Goal: Find contact information: Find contact information

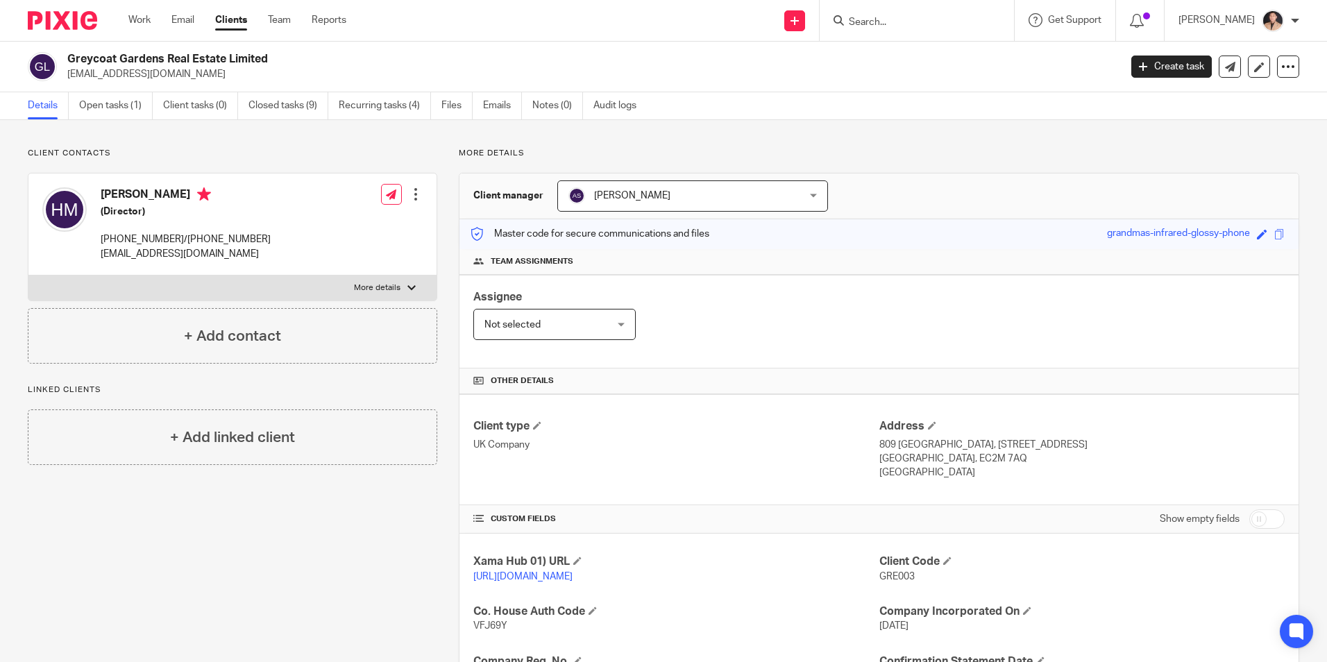
scroll to position [234, 0]
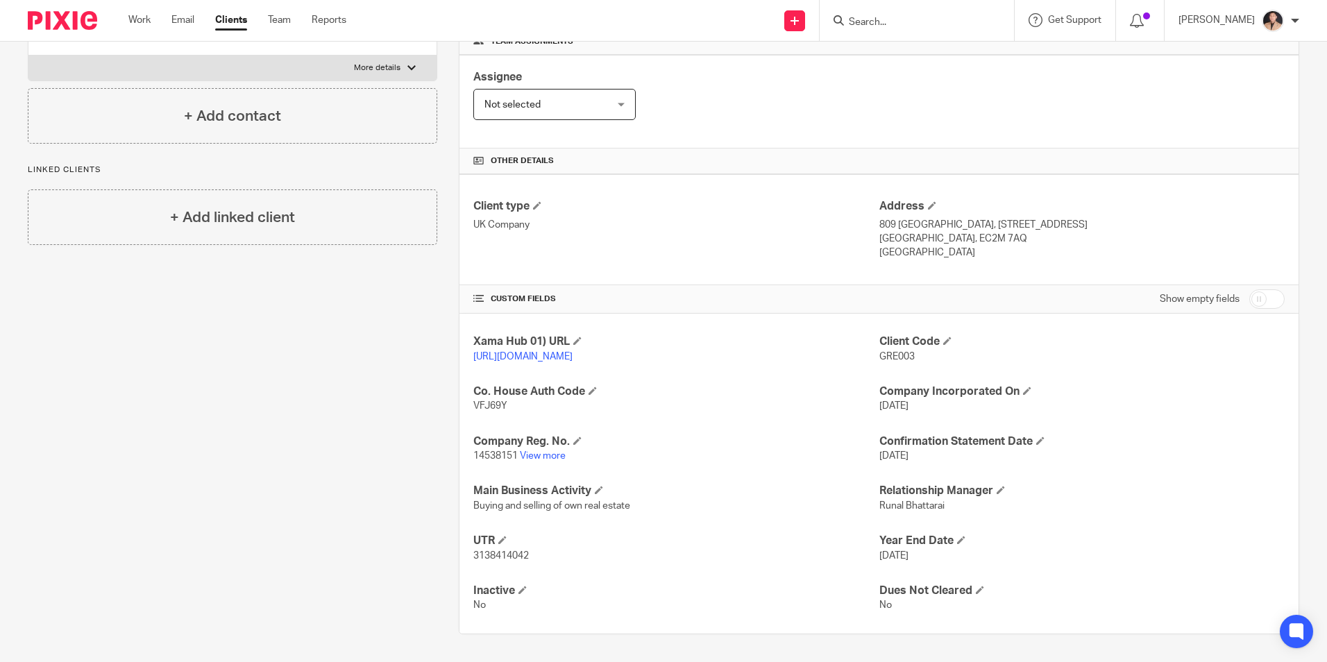
click at [286, 441] on div "Client contacts Hodan Abdillahi Mohamed (Director) +447940403727/+4407944952891…" at bounding box center [221, 281] width 431 height 706
click at [461, 342] on div "Xama Hub 01) URL https://platform.xamatech.com/portal/crm/clients/b46167e0-7c4a…" at bounding box center [878, 474] width 839 height 320
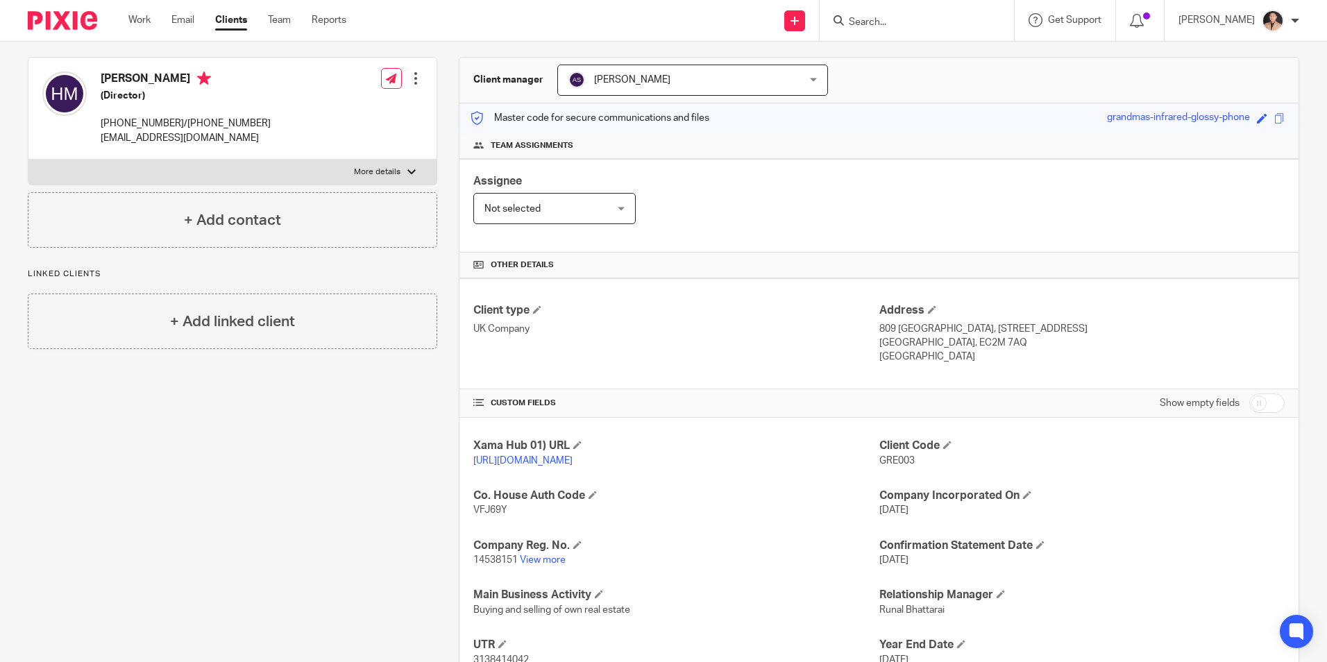
scroll to position [0, 0]
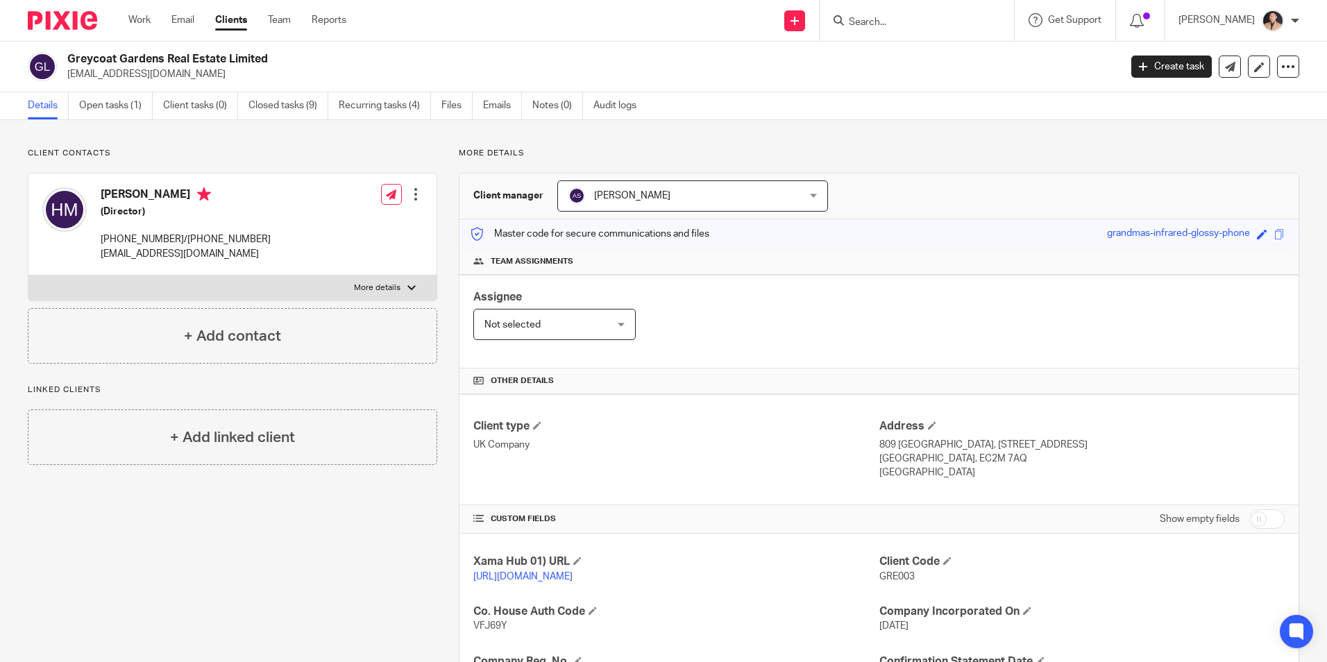
drag, startPoint x: 237, startPoint y: 192, endPoint x: 104, endPoint y: 191, distance: 132.5
click at [104, 191] on h4 "[PERSON_NAME]" at bounding box center [186, 195] width 170 height 17
copy h4 "[PERSON_NAME]"
click at [130, 23] on link "Work" at bounding box center [139, 20] width 22 height 14
